Goal: Book appointment/travel/reservation: Book appointment/travel/reservation

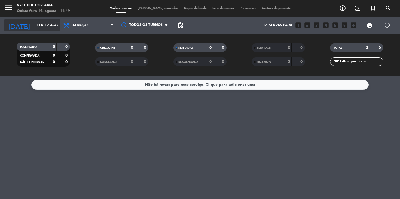
click at [41, 27] on input "Ter 12 ago" at bounding box center [58, 25] width 49 height 10
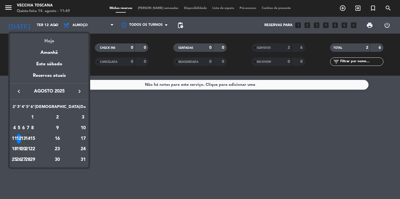
click at [42, 36] on div "Hoje" at bounding box center [49, 39] width 79 height 12
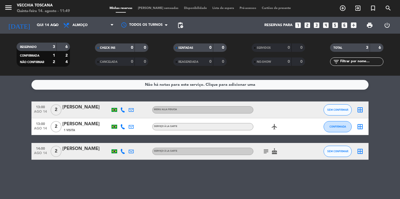
click at [267, 151] on icon "subject" at bounding box center [266, 151] width 7 height 7
click at [103, 176] on div "Não há notas para este serviço. Clique para adicionar uma 13:00 ago 14 2 [PERSO…" at bounding box center [200, 138] width 400 height 124
click at [34, 22] on input "Qui 14 ago" at bounding box center [58, 25] width 49 height 10
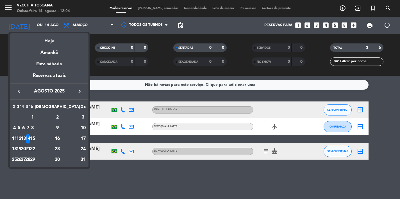
click at [35, 138] on div "15" at bounding box center [32, 139] width 4 height 10
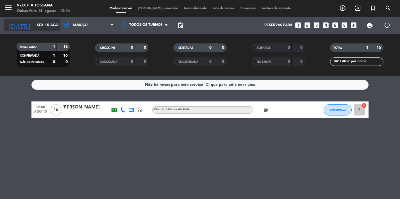
click at [34, 27] on input "Sex 15 ago" at bounding box center [58, 25] width 49 height 10
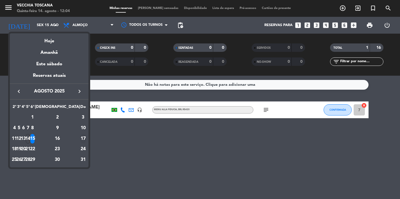
click at [80, 140] on div "17" at bounding box center [83, 139] width 6 height 10
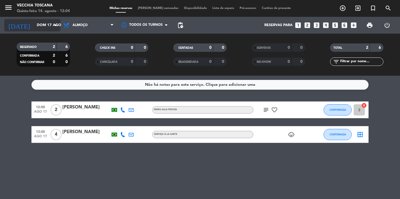
click at [34, 21] on input "Dom 17 ago" at bounding box center [58, 25] width 49 height 10
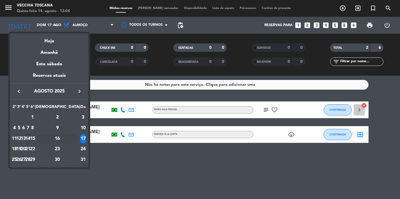
click at [71, 139] on div "16" at bounding box center [57, 139] width 41 height 10
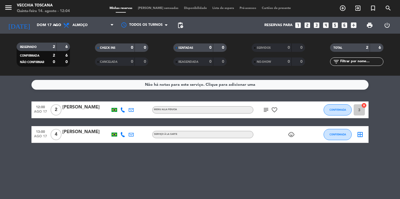
type input "Sáb 16 ago"
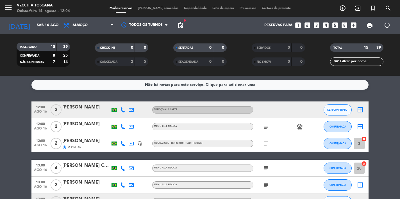
click at [264, 141] on icon "subject" at bounding box center [266, 143] width 7 height 7
click at [341, 9] on icon "add_circle_outline" at bounding box center [342, 8] width 7 height 7
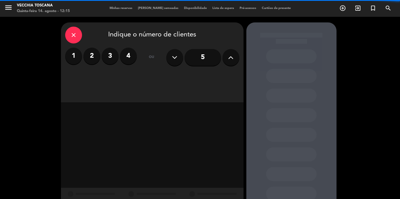
click at [232, 62] on icon at bounding box center [230, 57] width 5 height 8
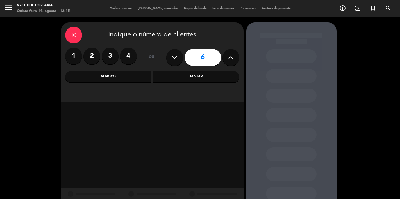
click at [107, 78] on div "Almoço" at bounding box center [108, 76] width 87 height 11
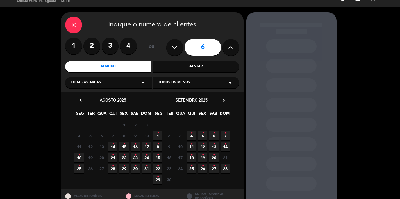
scroll to position [11, 0]
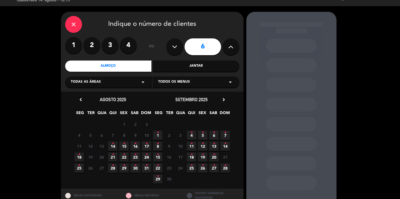
click at [136, 145] on icon "•" at bounding box center [135, 143] width 2 height 9
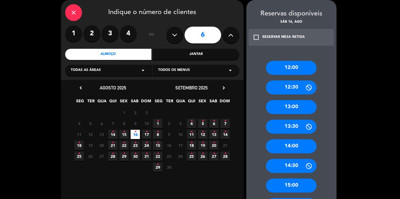
click at [285, 65] on div "12:00" at bounding box center [291, 68] width 51 height 14
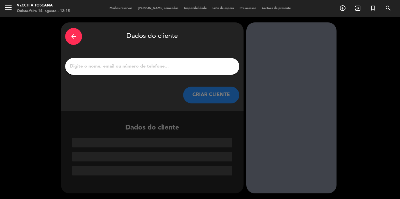
scroll to position [0, 0]
click at [215, 67] on input "1" at bounding box center [152, 67] width 166 height 8
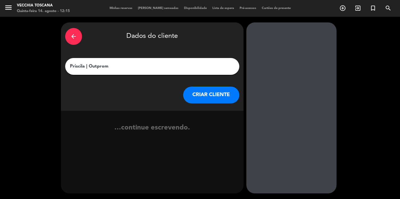
type input "Priscila | Outpromo"
click at [214, 102] on button "CRIAR CLIENTE" at bounding box center [211, 95] width 56 height 17
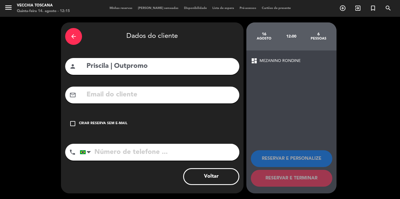
click at [194, 96] on input "text" at bounding box center [160, 95] width 149 height 12
click at [175, 149] on input "tel" at bounding box center [160, 152] width 160 height 17
paste input "[PHONE_NUMBER]"
type input "[PHONE_NUMBER]"
click at [136, 97] on input "text" at bounding box center [160, 95] width 149 height 12
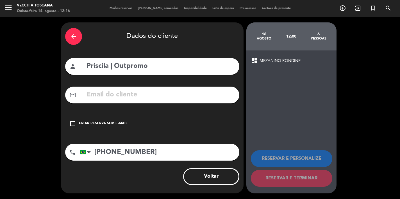
paste input "[EMAIL_ADDRESS][DOMAIN_NAME]"
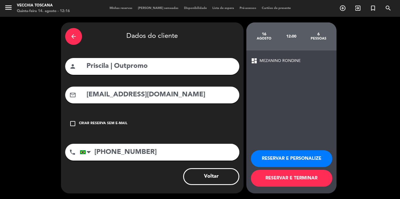
type input "[EMAIL_ADDRESS][DOMAIN_NAME]"
click at [278, 161] on button "RESERVAR E PERSONALIZE" at bounding box center [291, 159] width 81 height 17
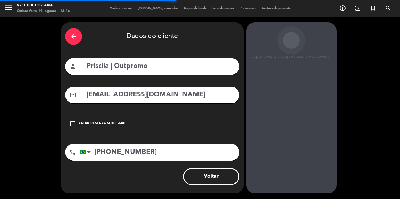
scroll to position [22, 0]
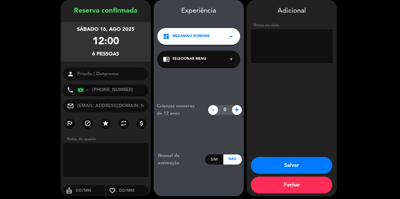
click at [221, 62] on div "chrome_reader_mode Selecionar menu arrow_drop_down" at bounding box center [198, 59] width 83 height 17
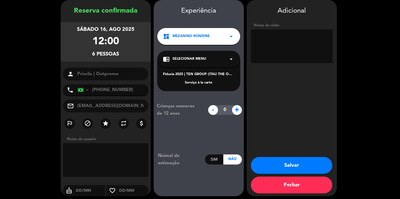
click at [185, 34] on span "MEZANINO RONDINE" at bounding box center [191, 37] width 37 height 6
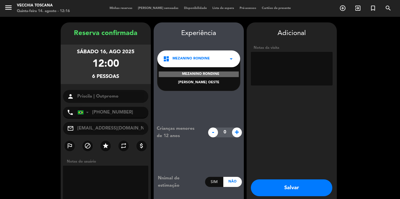
scroll to position [0, 0]
click at [181, 97] on div "Crianças menores de 12 anos - 0 + Nnimal de estimação Sim Não" at bounding box center [199, 157] width 90 height 135
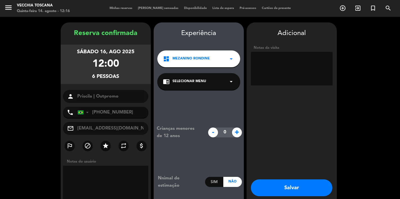
click at [188, 62] on div "dashboard MEZANINO RONDINE arrow_drop_down" at bounding box center [198, 59] width 83 height 17
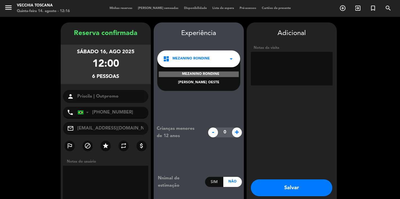
click at [193, 83] on div "[PERSON_NAME] OESTE" at bounding box center [199, 83] width 72 height 6
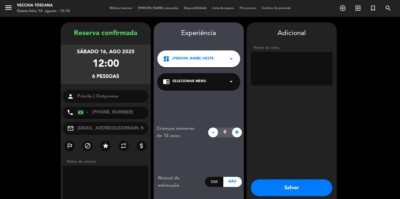
click at [199, 80] on span "Selecionar menu" at bounding box center [190, 82] width 34 height 6
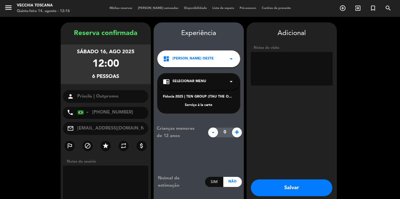
click at [204, 63] on div "dashboard [PERSON_NAME] OESTE arrow_drop_down" at bounding box center [198, 59] width 83 height 17
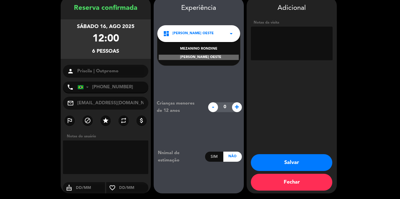
scroll to position [25, 0]
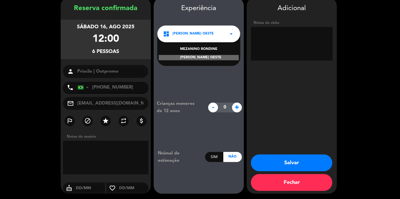
click at [198, 79] on div "Crianças menores de 12 anos - 0 + Nnimal de estimação Sim Não" at bounding box center [199, 132] width 90 height 135
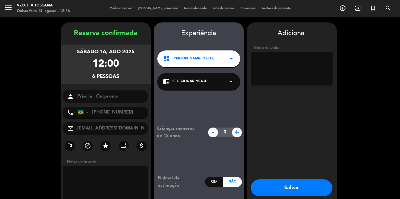
scroll to position [0, 0]
click at [211, 61] on div "dashboard [PERSON_NAME] OESTE arrow_drop_down" at bounding box center [198, 59] width 83 height 17
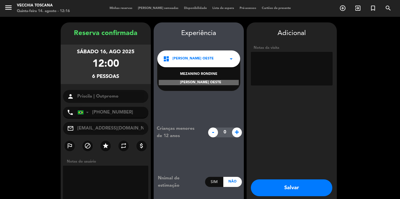
click at [211, 61] on div "dashboard [PERSON_NAME] OESTE arrow_drop_down" at bounding box center [198, 59] width 83 height 17
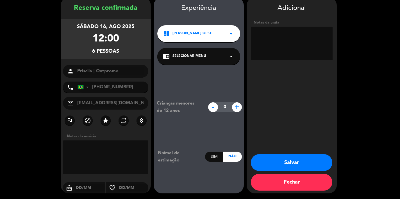
scroll to position [25, 0]
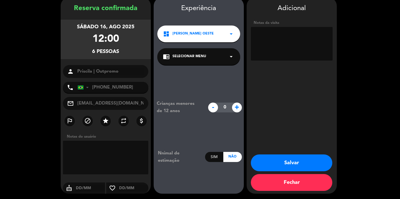
click at [287, 165] on button "Salvar" at bounding box center [291, 163] width 81 height 17
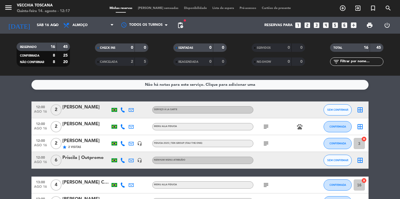
click at [91, 159] on div "Priscila | Outpromo" at bounding box center [86, 158] width 48 height 7
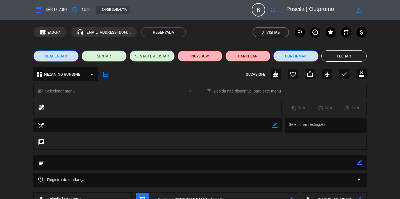
click at [93, 74] on icon "arrow_drop_down" at bounding box center [92, 74] width 7 height 7
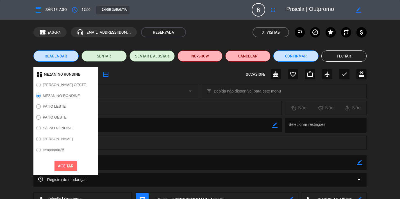
click at [44, 116] on label "PATIO OESTE" at bounding box center [55, 118] width 24 height 4
click at [63, 163] on button "Aceitar" at bounding box center [66, 167] width 22 height 10
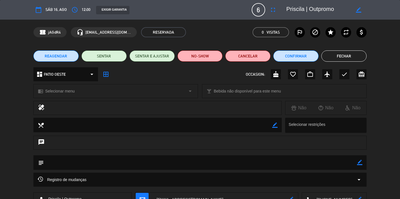
click at [75, 94] on div "chrome_reader_mode Selecionar menu arrow_drop_down" at bounding box center [116, 91] width 164 height 13
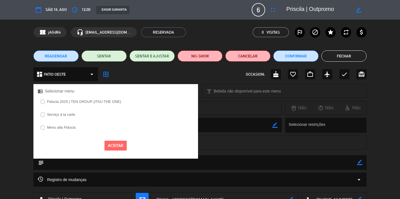
click at [68, 129] on label "Menu alla Fiducia" at bounding box center [61, 128] width 29 height 4
click at [115, 144] on button "Aceitar" at bounding box center [116, 146] width 22 height 10
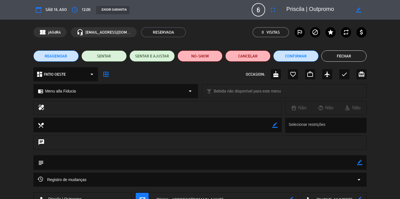
click at [107, 72] on icon "border_all" at bounding box center [106, 74] width 7 height 7
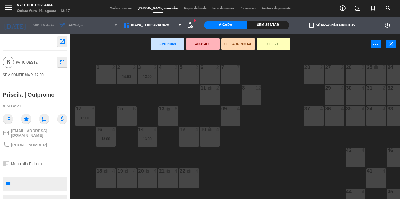
click at [227, 79] on div "7 7" at bounding box center [231, 75] width 20 height 20
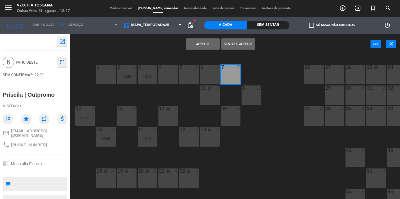
click at [200, 41] on button "Atribuir" at bounding box center [203, 43] width 34 height 11
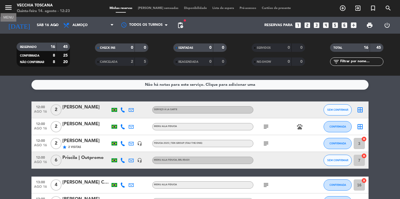
click at [8, 9] on icon "menu" at bounding box center [8, 7] width 8 height 8
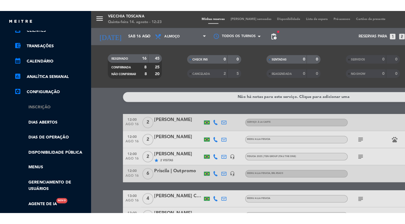
scroll to position [49, 0]
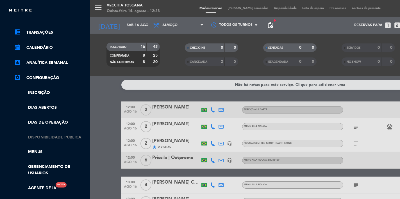
click at [50, 136] on link "Disponibilidade pública" at bounding box center [50, 138] width 73 height 6
